Goal: Task Accomplishment & Management: Use online tool/utility

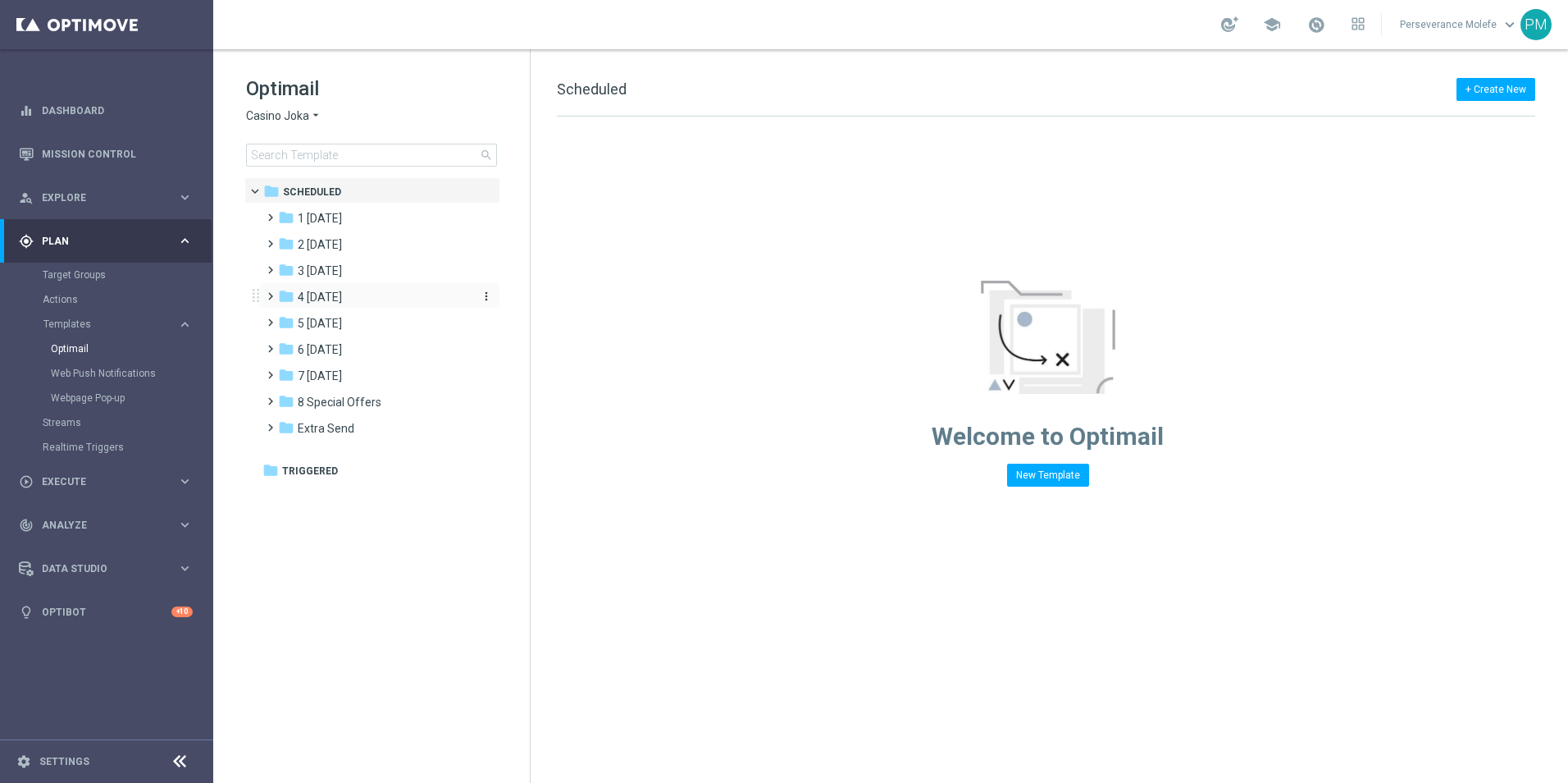
click at [350, 299] on div "folder 4 [DATE]" at bounding box center [372, 297] width 189 height 19
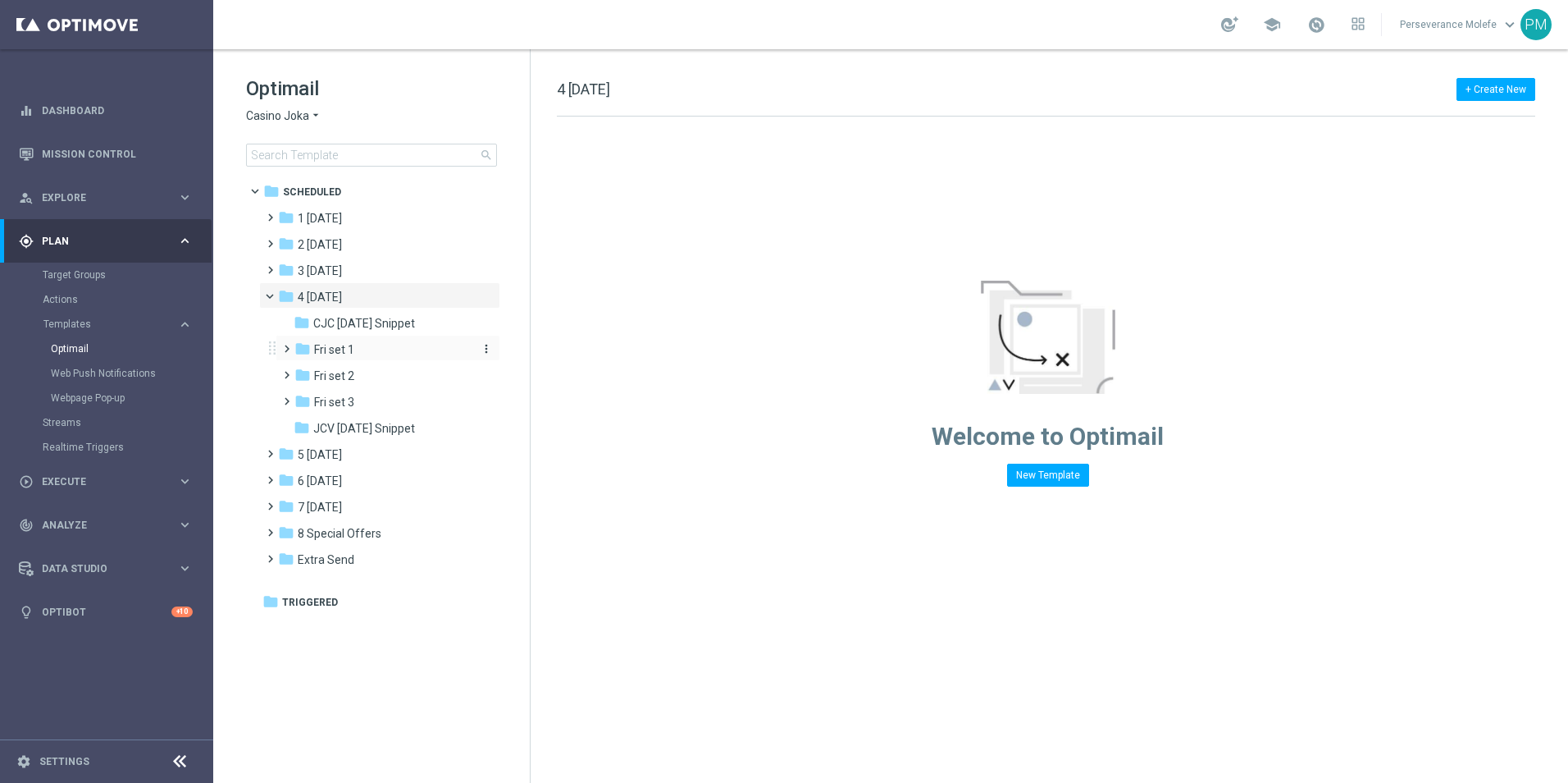
click at [345, 355] on span "Fri set 1" at bounding box center [334, 350] width 40 height 15
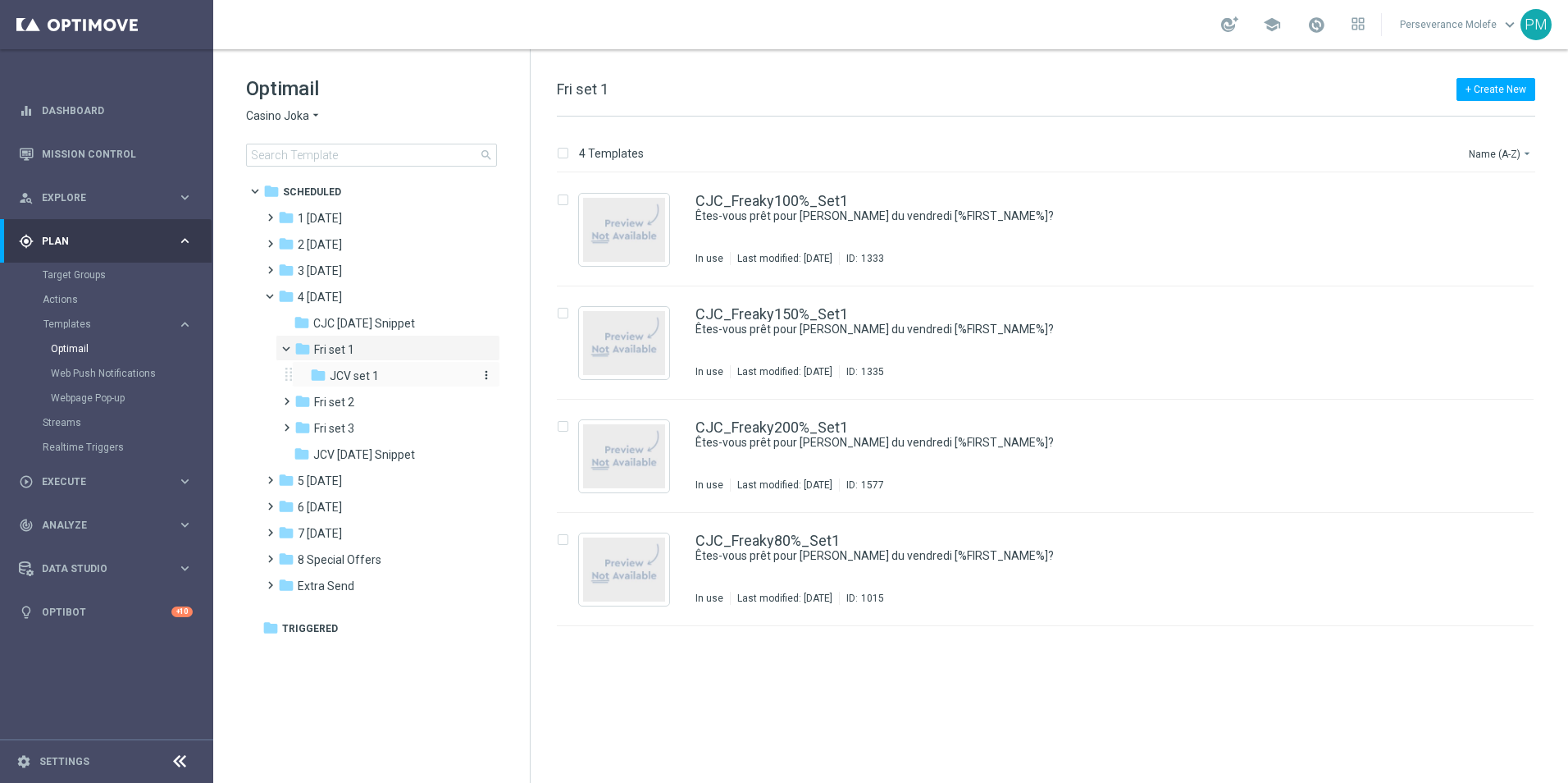
click at [366, 378] on span "JCV set 1" at bounding box center [355, 376] width 49 height 15
click at [375, 351] on div "folder Fri set 1" at bounding box center [381, 350] width 175 height 19
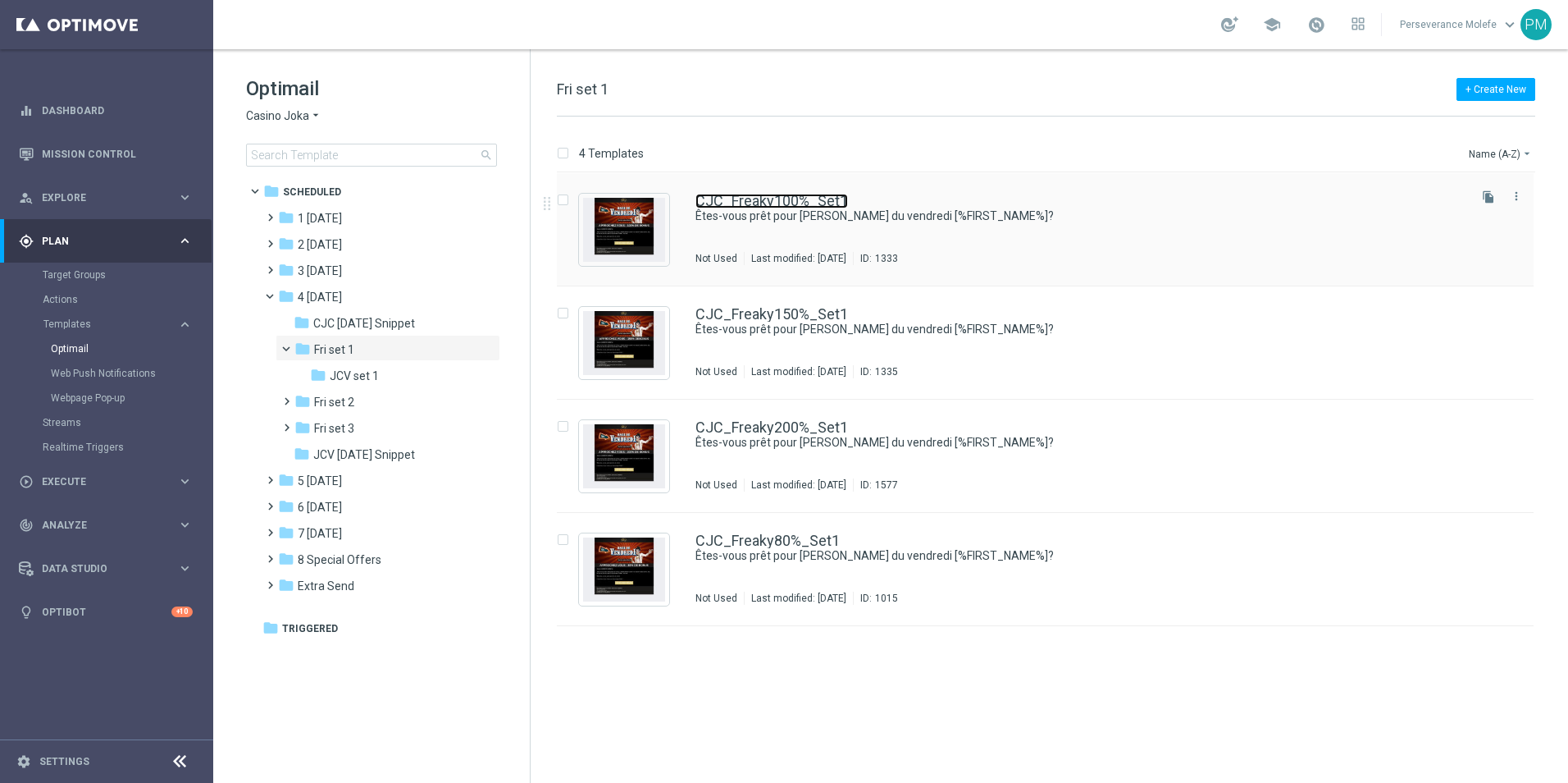
click at [752, 203] on link "CJC_Freaky100%_Set1" at bounding box center [771, 201] width 153 height 15
